Goal: Register for event/course

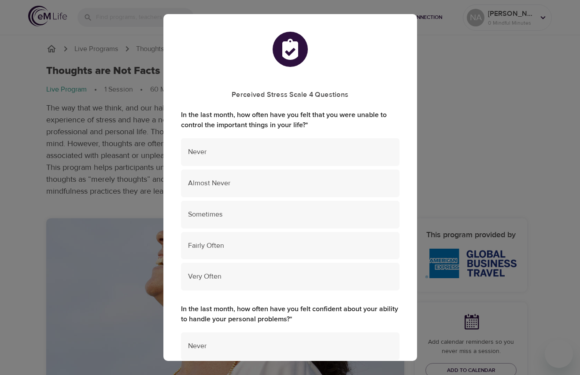
checkbox input "true"
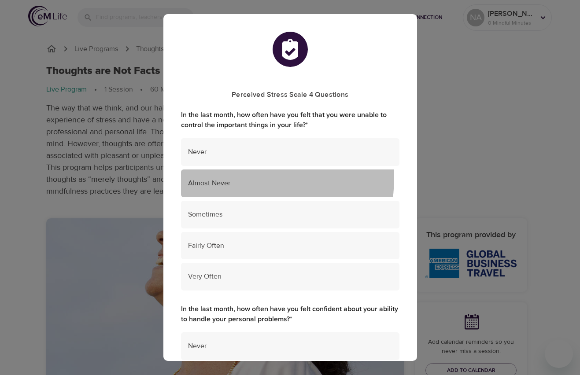
click at [228, 178] on div "Almost Never" at bounding box center [290, 184] width 219 height 28
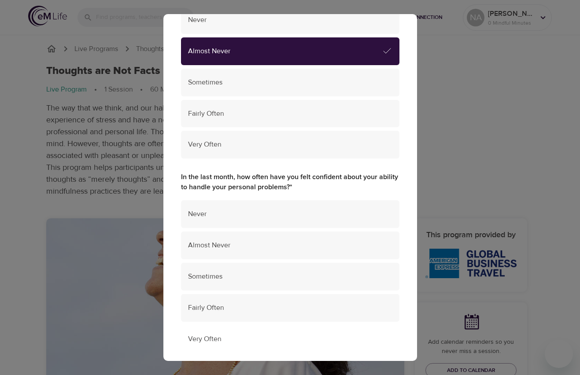
scroll to position [220, 0]
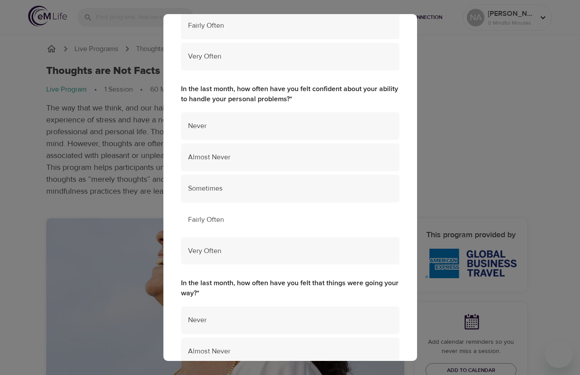
click at [230, 220] on span "Fairly Often" at bounding box center [290, 220] width 204 height 10
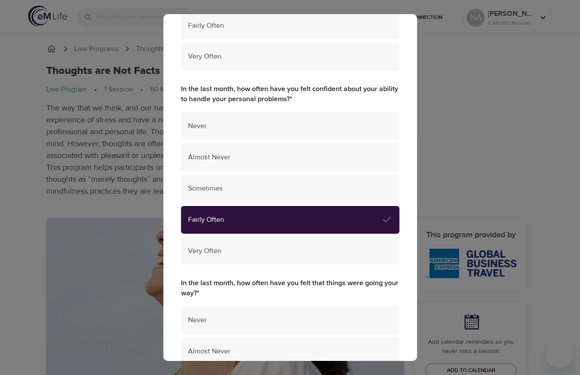
scroll to position [353, 0]
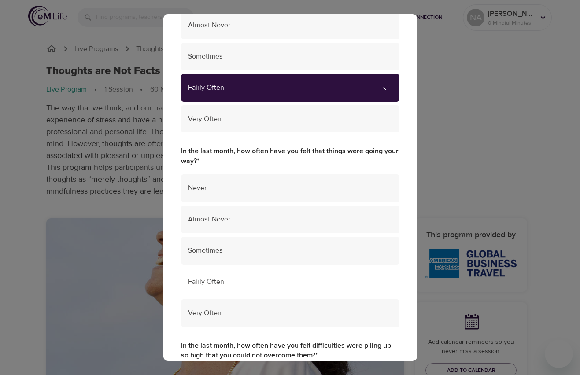
click at [248, 288] on div "Fairly Often" at bounding box center [290, 282] width 219 height 28
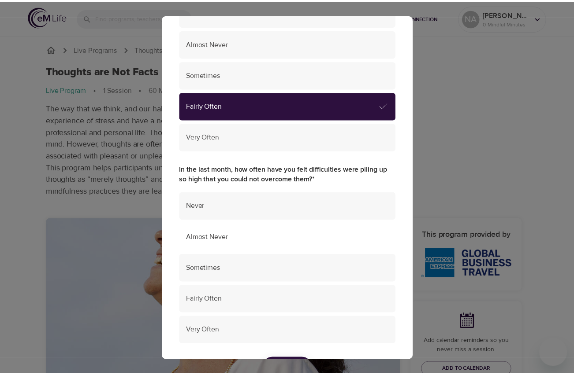
scroll to position [573, 0]
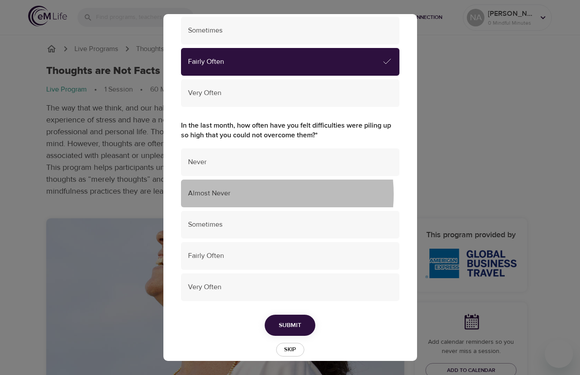
click at [246, 194] on span "Almost Never" at bounding box center [290, 194] width 204 height 10
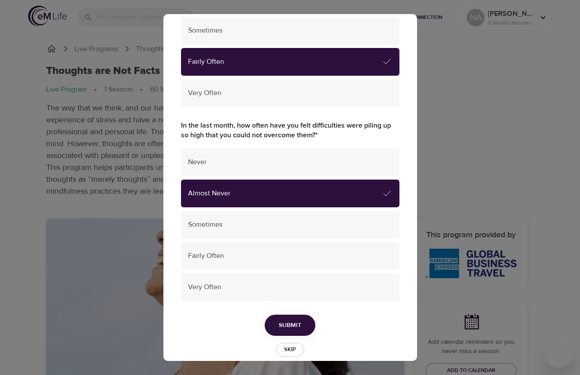
click at [290, 323] on span "Submit" at bounding box center [290, 325] width 22 height 11
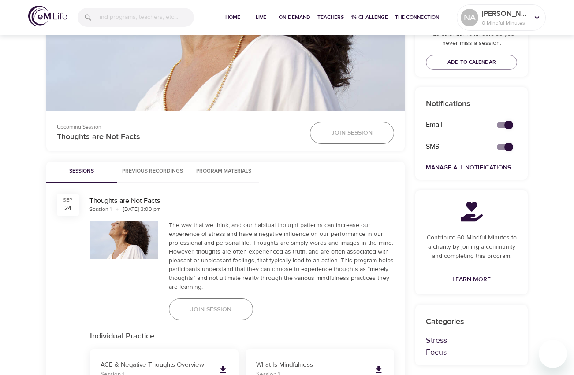
scroll to position [397, 0]
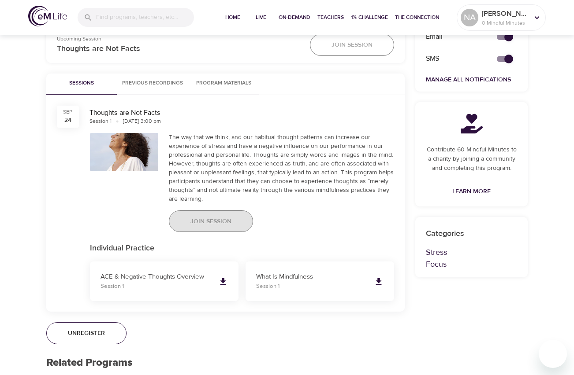
click at [225, 216] on span "Join Session" at bounding box center [210, 221] width 41 height 11
